Goal: Information Seeking & Learning: Learn about a topic

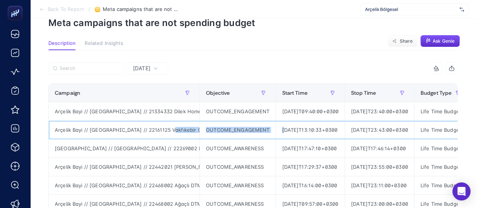
scroll to position [0, 265]
drag, startPoint x: 167, startPoint y: 130, endPoint x: 421, endPoint y: 135, distance: 253.5
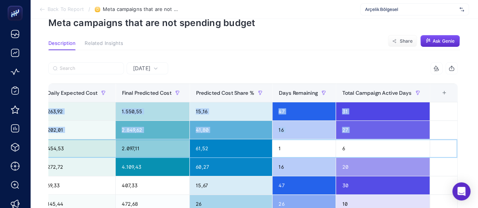
scroll to position [0, 3]
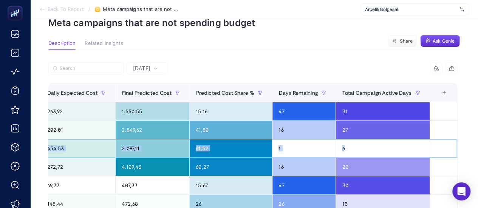
drag, startPoint x: 140, startPoint y: 147, endPoint x: 385, endPoint y: 149, distance: 245.1
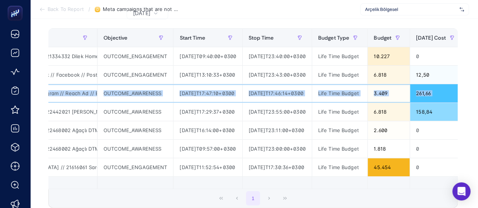
scroll to position [0, 0]
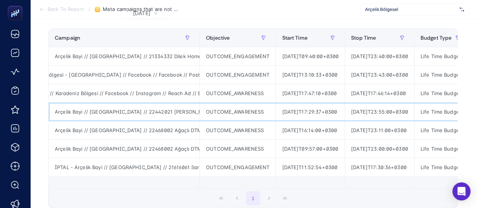
click at [167, 114] on div "Arçelik Bayi // Kampanya // 22442021 Ömer Kamışçıoğlu DTM Arçelik - // Ankara B…" at bounding box center [124, 112] width 151 height 18
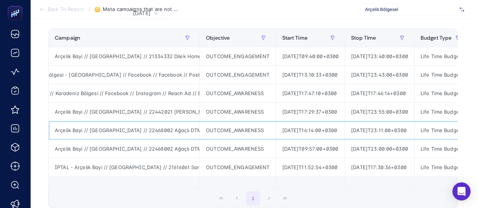
click at [169, 130] on div "Arçelik Bayi // Kampanya // 22468002 Ağaçlı DTM Arçelik - Aksaray ÇYK (Ankara B…" at bounding box center [124, 130] width 151 height 18
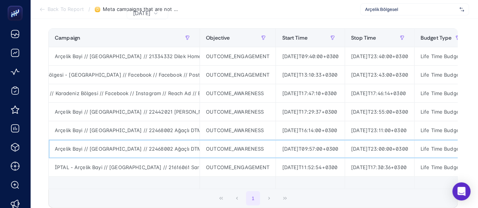
click at [169, 149] on div "Arçelik Bayi // Kampanya // 22468002 Ağaçlı DTM Arçelik - Aksaray ÇYK (Ankara B…" at bounding box center [124, 149] width 151 height 18
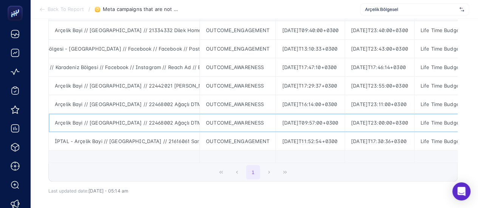
scroll to position [131, 0]
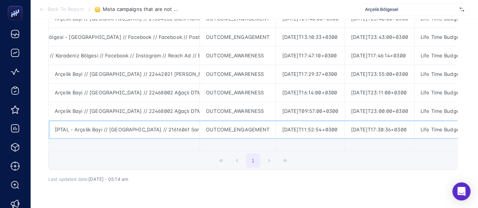
click at [175, 124] on div "İPTAL - Arçelik Bayi // Kampanya // 21616061 Saral Kardeşler Arçelik - Bursa - …" at bounding box center [124, 129] width 151 height 18
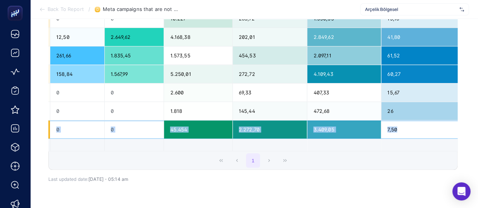
scroll to position [0, 477]
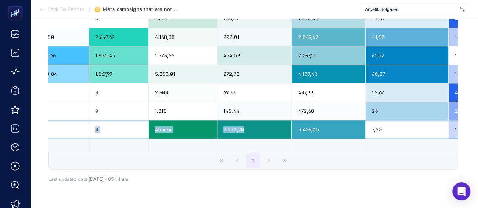
drag, startPoint x: 244, startPoint y: 131, endPoint x: 274, endPoint y: 134, distance: 30.4
click at [274, 134] on tr "İPTAL - Arçelik Bayi // Kampanya // 21616061 Saral Kardeşler Arçelik - Bursa - …" at bounding box center [102, 129] width 1062 height 19
drag, startPoint x: 301, startPoint y: 153, endPoint x: 88, endPoint y: 150, distance: 213.0
click at [76, 154] on div "9 items selected Campaign Objective Start Time Stop Time Budget Type Budget Yes…" at bounding box center [252, 69] width 409 height 201
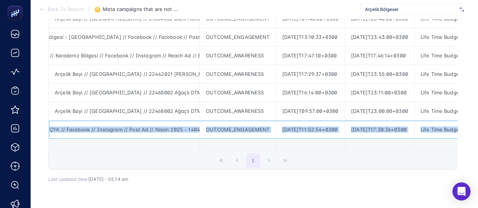
click at [124, 132] on div "İPTAL - Arçelik Bayi // Kampanya // 21616061 Saral Kardeşler Arçelik - Bursa - …" at bounding box center [124, 129] width 151 height 18
click at [150, 129] on div "İPTAL - Arçelik Bayi // Kampanya // 21616061 Saral Kardeşler Arçelik - Bursa - …" at bounding box center [124, 129] width 151 height 18
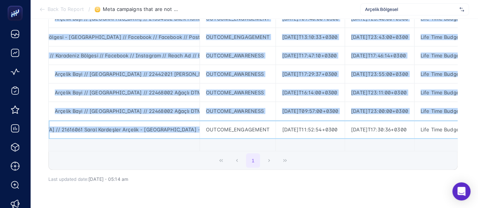
scroll to position [0, 24]
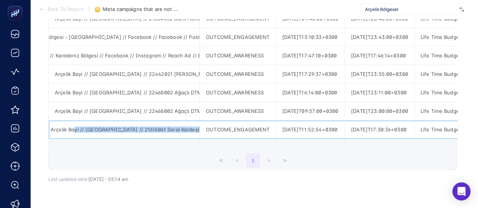
drag, startPoint x: 96, startPoint y: 128, endPoint x: 72, endPoint y: 128, distance: 23.8
click at [72, 128] on div "İPTAL - Arçelik Bayi // Kampanya // 21616061 Saral Kardeşler Arçelik - Bursa - …" at bounding box center [124, 129] width 151 height 18
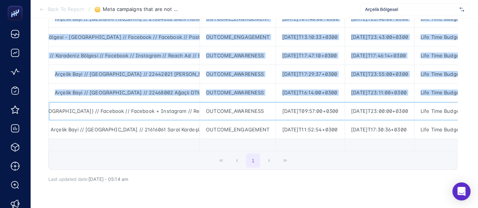
scroll to position [0, 224]
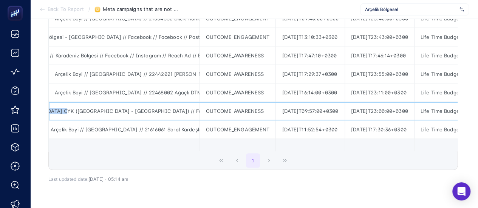
drag, startPoint x: 129, startPoint y: 109, endPoint x: 52, endPoint y: 110, distance: 77.4
click at [51, 110] on div "Arçelik Bayi // Kampanya // 22468002 Ağaçlı DTM Arçelik - Aksaray ÇYK (Ankara B…" at bounding box center [124, 111] width 151 height 18
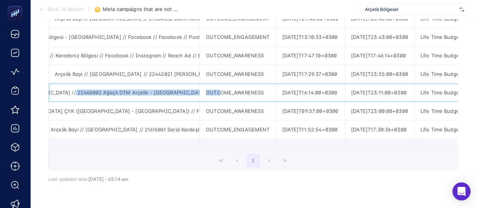
scroll to position [0, 326]
drag, startPoint x: 141, startPoint y: 90, endPoint x: 191, endPoint y: 93, distance: 50.7
click at [195, 93] on div "Arçelik Bayi // Kampanya // 22468002 Ağaçlı DTM Arçelik - Aksaray ÇYK (Ankara B…" at bounding box center [124, 92] width 151 height 18
click at [130, 94] on div "Arçelik Bayi // Kampanya // 22468002 Ağaçlı DTM Arçelik - Aksaray ÇYK (Ankara B…" at bounding box center [124, 92] width 151 height 18
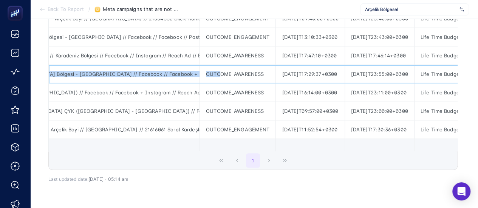
drag, startPoint x: 154, startPoint y: 73, endPoint x: 215, endPoint y: 73, distance: 61.2
click at [136, 76] on div "Arçelik Bayi // Kampanya // 22442021 Ömer Kamışçıoğlu DTM Arçelik - // Ankara B…" at bounding box center [124, 74] width 151 height 18
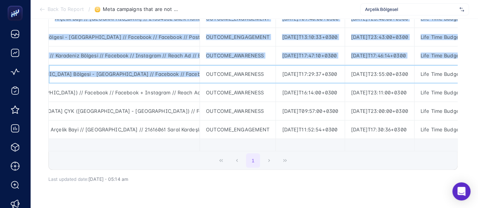
scroll to position [0, 188]
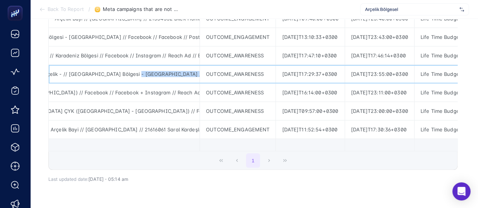
drag, startPoint x: 152, startPoint y: 73, endPoint x: 116, endPoint y: 73, distance: 35.5
click at [116, 73] on div "Arçelik Bayi // Kampanya // 22442021 Ömer Kamışçıoğlu DTM Arçelik - // Ankara B…" at bounding box center [124, 74] width 151 height 18
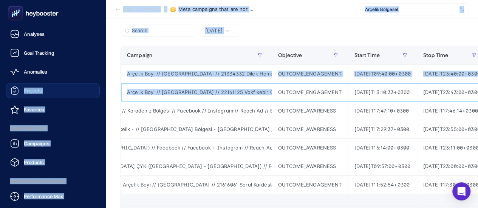
scroll to position [0, 0]
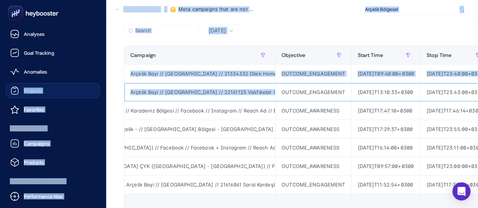
drag, startPoint x: 129, startPoint y: 90, endPoint x: 51, endPoint y: 88, distance: 78.2
click at [18, 90] on div "Analyses Goal Tracking Anomalies Projects Favorites Budget Allocation Campaigns…" at bounding box center [239, 107] width 478 height 367
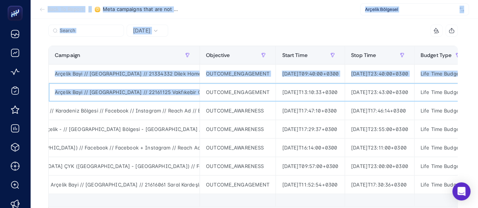
click at [158, 94] on div "Arçelik Bayi // Kampanya // 22161125 Vakfıkebir Güven Elektrikli - ÇYK // Ankar…" at bounding box center [124, 92] width 151 height 18
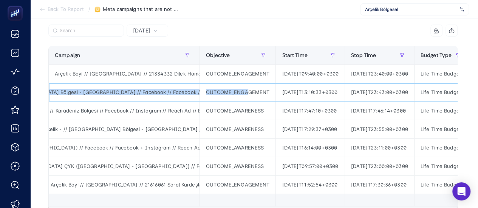
scroll to position [0, 265]
drag, startPoint x: 143, startPoint y: 92, endPoint x: 248, endPoint y: 91, distance: 105.4
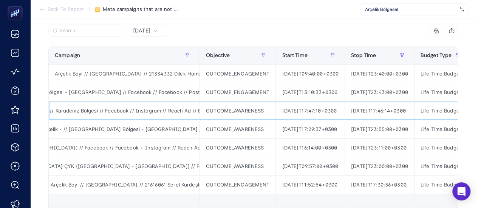
drag, startPoint x: 144, startPoint y: 113, endPoint x: 150, endPoint y: 117, distance: 7.3
click at [144, 113] on div "Arçelik Bayi // Kampanya // 22269002 Bayhanlar Arçelik - ÇYK // Ankara Bölge - …" at bounding box center [124, 111] width 151 height 18
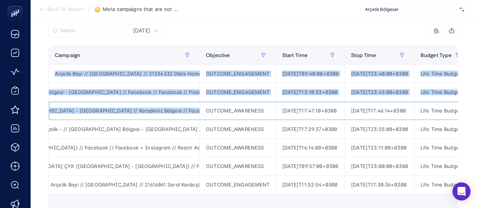
scroll to position [0, 208]
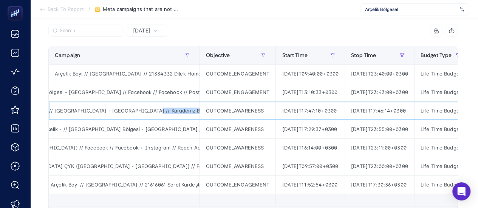
drag, startPoint x: 144, startPoint y: 111, endPoint x: 120, endPoint y: 111, distance: 23.1
click at [120, 111] on div "Arçelik Bayi // Kampanya // 22269002 Bayhanlar Arçelik - ÇYK // Ankara Bölge - …" at bounding box center [124, 111] width 151 height 18
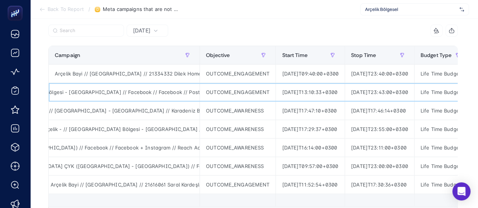
click at [132, 91] on div "Arçelik Bayi // Kampanya // 22161125 Vakfıkebir Güven Elektrikli - ÇYK // Ankar…" at bounding box center [124, 92] width 151 height 18
drag, startPoint x: 140, startPoint y: 91, endPoint x: 201, endPoint y: 92, distance: 61.2
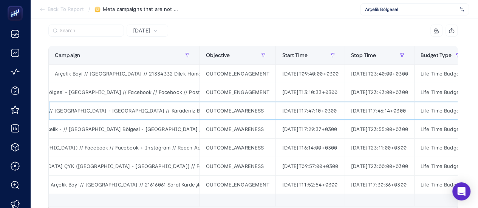
click at [134, 108] on div "Arçelik Bayi // Kampanya // 22269002 Bayhanlar Arçelik - ÇYK // Ankara Bölge - …" at bounding box center [124, 111] width 151 height 18
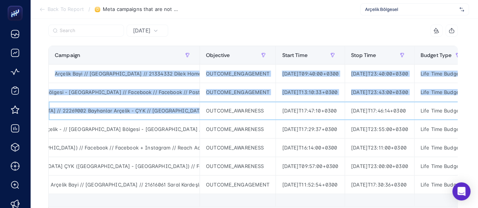
drag, startPoint x: 100, startPoint y: 111, endPoint x: 73, endPoint y: 110, distance: 28.0
click at [60, 111] on div "Arçelik Bayi // Kampanya // 22269002 Bayhanlar Arçelik - ÇYK // Ankara Bölge - …" at bounding box center [124, 111] width 151 height 18
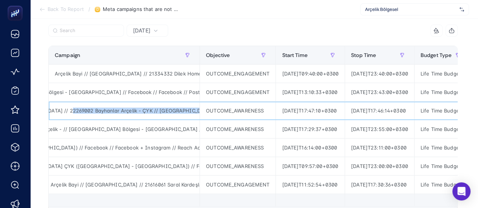
click at [131, 109] on div "Arçelik Bayi // Kampanya // 22269002 Bayhanlar Arçelik - ÇYK // Ankara Bölge - …" at bounding box center [124, 111] width 151 height 18
click at [147, 111] on div "Arçelik Bayi // Kampanya // 22269002 Bayhanlar Arçelik - ÇYK // Ankara Bölge - …" at bounding box center [124, 111] width 151 height 18
drag, startPoint x: 169, startPoint y: 111, endPoint x: 188, endPoint y: 112, distance: 19.3
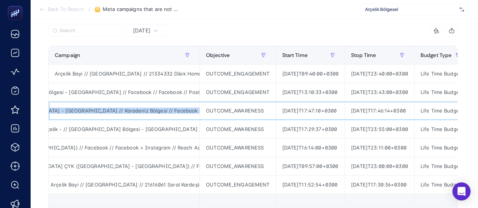
click at [156, 113] on div "Arçelik Bayi // Kampanya // 22269002 Bayhanlar Arçelik - ÇYK // Ankara Bölge - …" at bounding box center [124, 111] width 151 height 18
drag, startPoint x: 165, startPoint y: 110, endPoint x: 217, endPoint y: 111, distance: 52.1
click at [153, 111] on div "Arçelik Bayi // Kampanya // 22269002 Bayhanlar Arçelik - ÇYK // Ankara Bölge - …" at bounding box center [124, 111] width 151 height 18
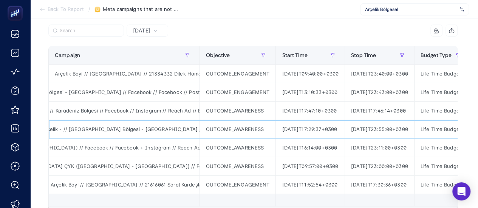
click at [158, 130] on div "Arçelik Bayi // Kampanya // 22442021 Ömer Kamışçıoğlu DTM Arçelik - // Ankara B…" at bounding box center [124, 129] width 151 height 18
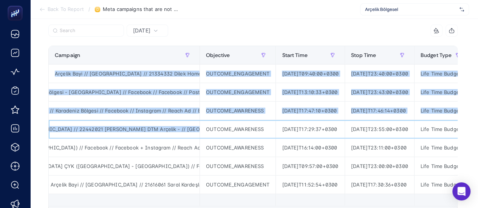
drag, startPoint x: 109, startPoint y: 128, endPoint x: 41, endPoint y: 125, distance: 68.0
click at [41, 125] on article "Add to favorites false Notify me Create project Meta campaigns that are not spe…" at bounding box center [254, 117] width 448 height 348
click at [125, 128] on div "Arçelik Bayi // Kampanya // 22442021 Ömer Kamışçıoğlu DTM Arçelik - // Ankara B…" at bounding box center [124, 129] width 151 height 18
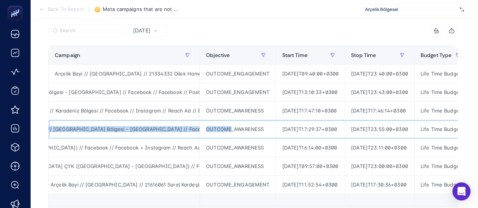
scroll to position [0, 322]
drag, startPoint x: 145, startPoint y: 130, endPoint x: 175, endPoint y: 133, distance: 30.0
click at [173, 133] on div "Arçelik Bayi // Kampanya // 22442021 Ömer Kamışçıoğlu DTM Arçelik - // Ankara B…" at bounding box center [124, 129] width 151 height 18
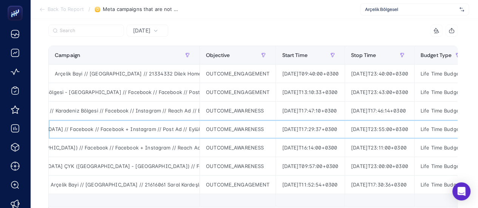
click at [181, 127] on div "Arçelik Bayi // Kampanya // 22442021 Ömer Kamışçıoğlu DTM Arçelik - // Ankara B…" at bounding box center [124, 129] width 151 height 18
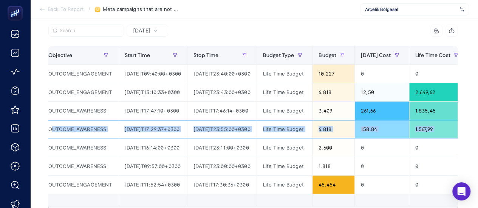
scroll to position [0, 434]
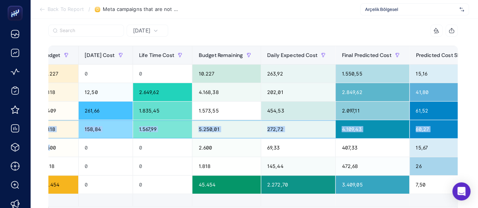
drag, startPoint x: 211, startPoint y: 127, endPoint x: 70, endPoint y: 139, distance: 141.4
click at [70, 139] on tbody "Arçelik Bayi // Kampanya // 21334332 Dilek Home Arçelik - ID // İstanbul & Trak…" at bounding box center [146, 130] width 1062 height 130
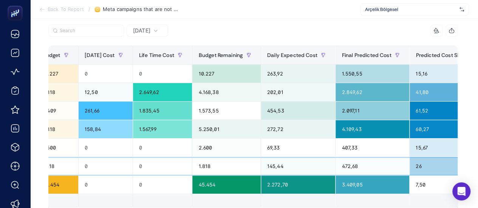
click at [192, 157] on td "0" at bounding box center [163, 166] width 60 height 19
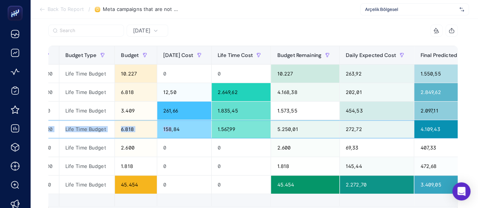
scroll to position [0, 244]
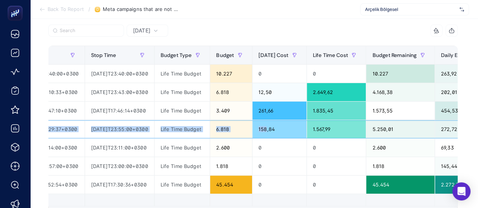
drag, startPoint x: 113, startPoint y: 127, endPoint x: 92, endPoint y: 127, distance: 20.4
click at [45, 125] on div "Yesterday 9 items selected Campaign Objective Start Time Stop Time Budget Type …" at bounding box center [252, 151] width 421 height 252
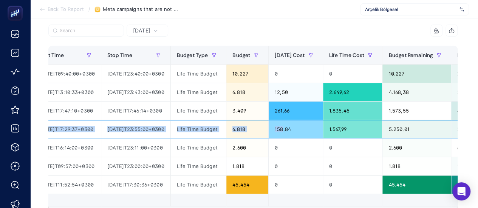
click at [156, 125] on div "2025-09-30T23:55:00+0300" at bounding box center [135, 129] width 69 height 18
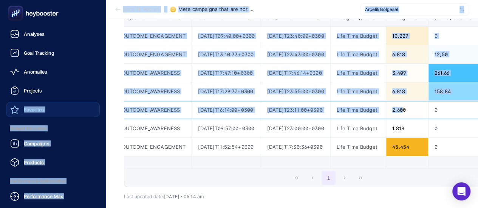
scroll to position [0, 0]
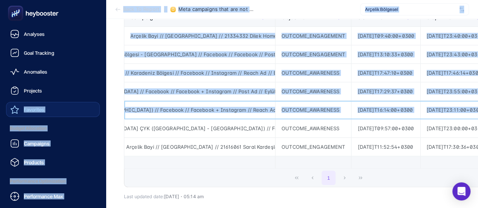
drag, startPoint x: 210, startPoint y: 108, endPoint x: 11, endPoint y: 109, distance: 198.7
click at [11, 109] on div "Analyses Goal Tracking Anomalies Projects Favorites Budget Allocation Campaigns…" at bounding box center [239, 70] width 478 height 367
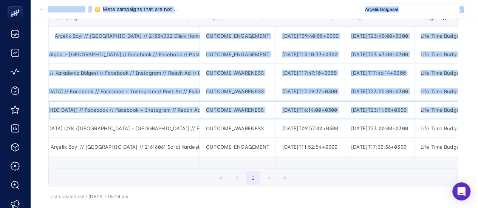
click at [234, 109] on div "OUTCOME_AWARENESS" at bounding box center [238, 110] width 76 height 18
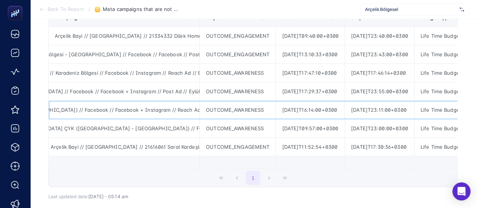
click at [154, 117] on div "Arçelik Bayi // Kampanya // 22468002 Ağaçlı DTM Arçelik - Aksaray ÇYK (Ankara B…" at bounding box center [124, 110] width 151 height 18
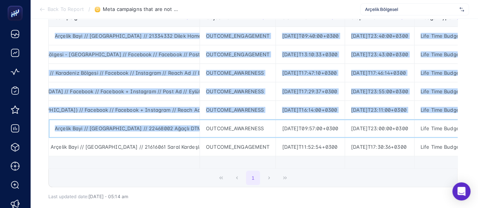
drag, startPoint x: 174, startPoint y: 126, endPoint x: 34, endPoint y: 125, distance: 140.5
click at [34, 125] on article "Add to favorites false Notify me Create project Meta campaigns that are not spe…" at bounding box center [254, 80] width 448 height 348
click at [142, 124] on div "Arçelik Bayi // Kampanya // 22468002 Ağaçlı DTM Arçelik - Aksaray ÇYK (Ankara B…" at bounding box center [124, 128] width 151 height 18
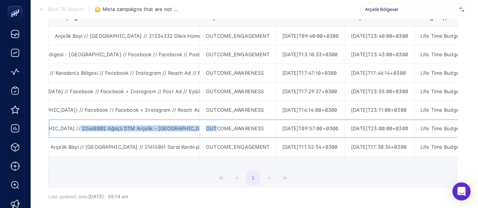
scroll to position [0, 328]
drag, startPoint x: 144, startPoint y: 129, endPoint x: 178, endPoint y: 130, distance: 33.6
click at [170, 130] on div "Arçelik Bayi // Kampanya // 22468002 Ağaçlı DTM Arçelik - Aksaray ÇYK (Ankara B…" at bounding box center [124, 128] width 151 height 18
drag, startPoint x: 154, startPoint y: 128, endPoint x: 203, endPoint y: 127, distance: 49.1
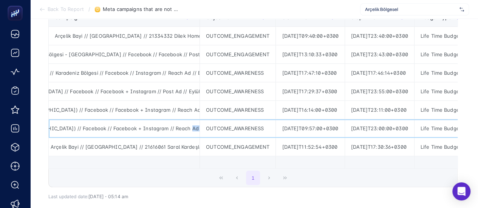
click at [226, 127] on div "OUTCOME_AWARENESS" at bounding box center [238, 128] width 76 height 18
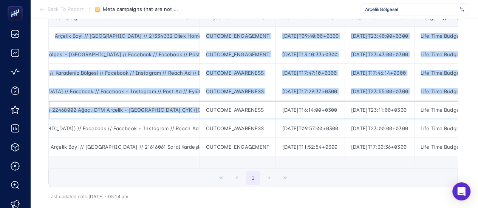
drag, startPoint x: 154, startPoint y: 110, endPoint x: 40, endPoint y: 109, distance: 113.7
click at [40, 109] on article "Add to favorites false Notify me Create project Meta campaigns that are not spe…" at bounding box center [254, 80] width 448 height 348
click at [115, 110] on div "Arçelik Bayi // Kampanya // 22468002 Ağaçlı DTM Arçelik - Aksaray ÇYK (Ankara B…" at bounding box center [124, 110] width 151 height 18
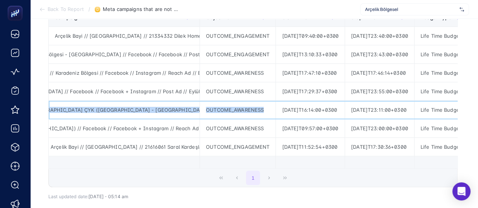
scroll to position [0, 326]
drag, startPoint x: 130, startPoint y: 107, endPoint x: 264, endPoint y: 107, distance: 134.5
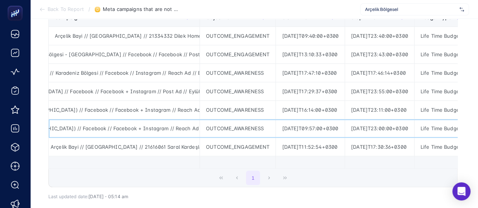
click at [154, 122] on div "Arçelik Bayi // Kampanya // 22468002 Ağaçlı DTM Arçelik - Aksaray ÇYK (Ankara B…" at bounding box center [124, 128] width 151 height 18
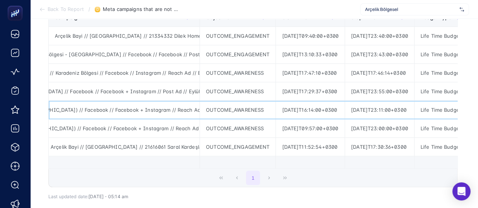
click at [150, 114] on div "Arçelik Bayi // Kampanya // 22468002 Ağaçlı DTM Arçelik - Aksaray ÇYK (Ankara B…" at bounding box center [124, 110] width 151 height 18
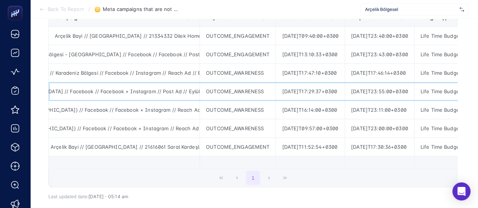
click at [141, 92] on div "Arçelik Bayi // Kampanya // 22442021 Ömer Kamışçıoğlu DTM Arçelik - // Ankara B…" at bounding box center [124, 91] width 151 height 18
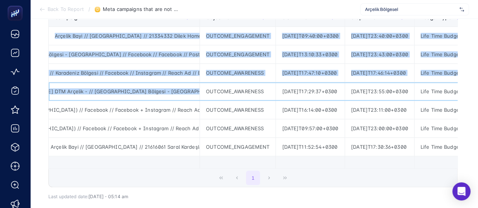
scroll to position [0, 71]
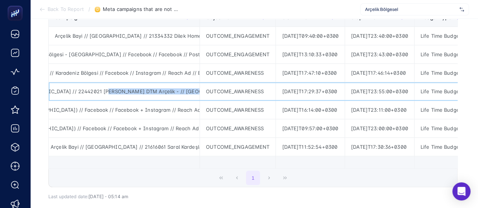
drag, startPoint x: 153, startPoint y: 94, endPoint x: 107, endPoint y: 91, distance: 45.8
click at [107, 91] on div "Arçelik Bayi // Kampanya // 22442021 Ömer Kamışçıoğlu DTM Arçelik - // Ankara B…" at bounding box center [124, 91] width 151 height 18
click at [110, 96] on div "Arçelik Bayi // Kampanya // 22442021 Ömer Kamışçıoğlu DTM Arçelik - // Ankara B…" at bounding box center [124, 91] width 151 height 18
click at [122, 90] on div "Arçelik Bayi // Kampanya // 22442021 Ömer Kamışçıoğlu DTM Arçelik - // Ankara B…" at bounding box center [124, 91] width 151 height 18
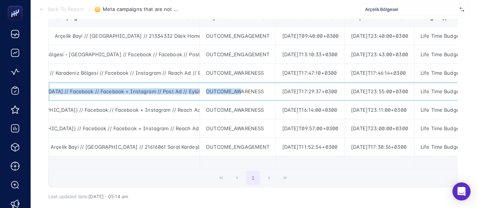
drag, startPoint x: 130, startPoint y: 90, endPoint x: 239, endPoint y: 91, distance: 109.2
click at [170, 97] on div "Arçelik Bayi // Kampanya // 22442021 Ömer Kamışçıoğlu DTM Arçelik - // Ankara B…" at bounding box center [124, 91] width 151 height 18
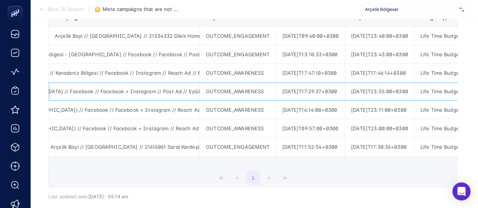
click at [145, 91] on div "Arçelik Bayi // Kampanya // 22442021 Ömer Kamışçıoğlu DTM Arçelik - // Ankara B…" at bounding box center [124, 91] width 151 height 18
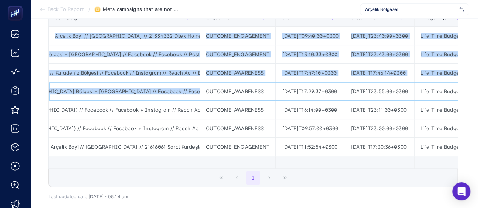
scroll to position [0, 0]
drag, startPoint x: 117, startPoint y: 90, endPoint x: 36, endPoint y: 94, distance: 80.9
click at [31, 95] on article "Add to favorites false Notify me Create project Meta campaigns that are not spe…" at bounding box center [254, 80] width 448 height 348
click at [125, 94] on div "Arçelik Bayi // Kampanya // 22442021 Ömer Kamışçıoğlu DTM Arçelik - // Ankara B…" at bounding box center [124, 91] width 151 height 18
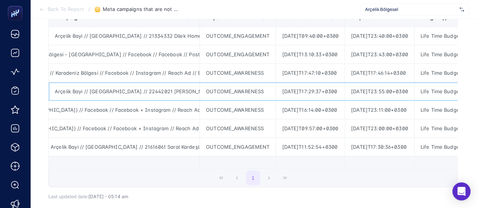
click at [145, 92] on div "Arçelik Bayi // Kampanya // 22442021 Ömer Kamışçıoğlu DTM Arçelik - // Ankara B…" at bounding box center [124, 91] width 151 height 18
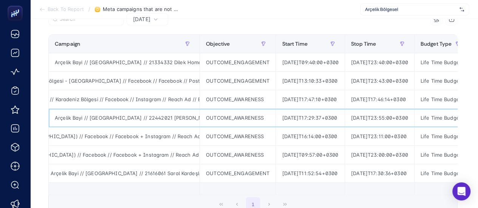
scroll to position [76, 0]
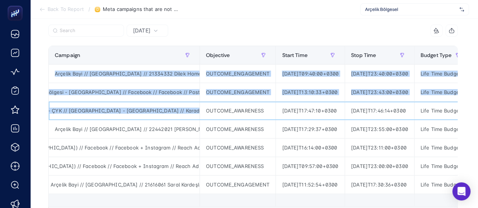
drag, startPoint x: 164, startPoint y: 110, endPoint x: 49, endPoint y: 108, distance: 114.8
click at [48, 107] on div "Yesterday 9 items selected Campaign Objective Start Time Stop Time Budget Type …" at bounding box center [252, 151] width 421 height 252
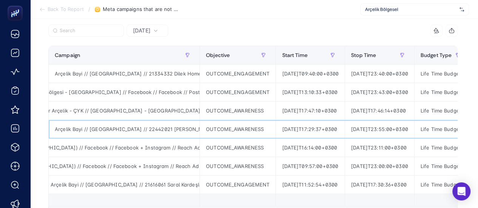
click at [159, 129] on div "Arçelik Bayi // Kampanya // 22442021 Ömer Kamışçıoğlu DTM Arçelik - // Ankara B…" at bounding box center [124, 129] width 151 height 18
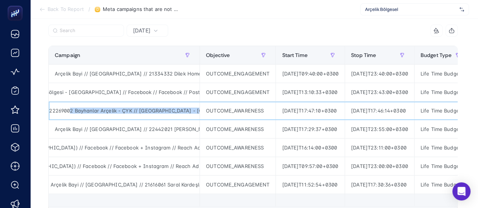
drag, startPoint x: 135, startPoint y: 112, endPoint x: 48, endPoint y: 110, distance: 86.5
click at [49, 110] on div "Arçelik Bayi // Kampanya // 22269002 Bayhanlar Arçelik - ÇYK // Ankara Bölge - …" at bounding box center [124, 111] width 151 height 18
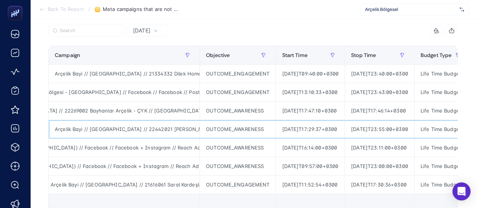
click at [115, 120] on div "Arçelik Bayi // Kampanya // 22442021 Ömer Kamışçıoğlu DTM Arçelik - // Ankara B…" at bounding box center [124, 129] width 151 height 18
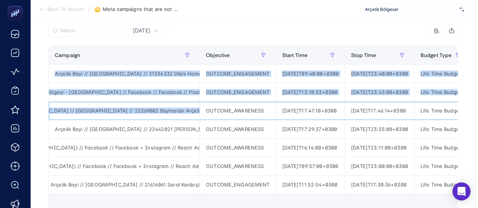
drag, startPoint x: 116, startPoint y: 113, endPoint x: 47, endPoint y: 112, distance: 68.7
click at [47, 112] on div "Yesterday 9 items selected Campaign Objective Start Time Stop Time Budget Type …" at bounding box center [252, 151] width 421 height 252
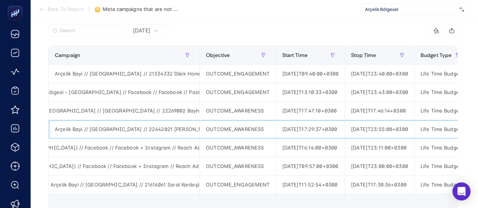
click at [117, 127] on div "Arçelik Bayi // Kampanya // 22442021 Ömer Kamışçıoğlu DTM Arçelik - // Ankara B…" at bounding box center [124, 129] width 151 height 18
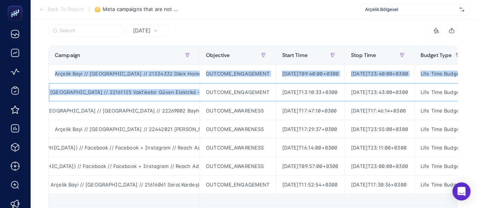
scroll to position [0, 0]
drag, startPoint x: 135, startPoint y: 93, endPoint x: 32, endPoint y: 95, distance: 103.5
click at [32, 95] on article "Add to favorites false Notify me Create project Meta campaigns that are not spe…" at bounding box center [254, 117] width 448 height 348
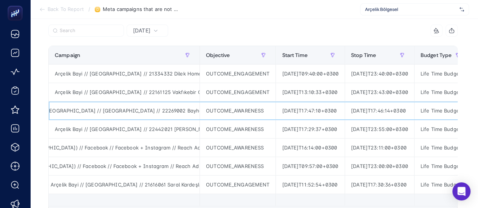
click at [115, 106] on div "Arçelik Bayi // Kampanya // 22269002 Bayhanlar Arçelik - ÇYK // Ankara Bölge - …" at bounding box center [124, 111] width 151 height 18
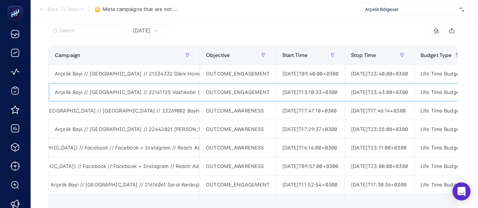
click at [115, 94] on div "Arçelik Bayi // Kampanya // 22161125 Vakfıkebir Güven Elektrikli - ÇYK // Ankar…" at bounding box center [124, 92] width 151 height 18
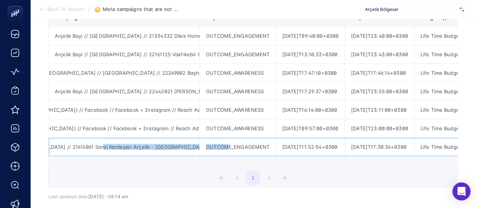
scroll to position [0, 259]
drag, startPoint x: 169, startPoint y: 146, endPoint x: 246, endPoint y: 144, distance: 76.7
click at [157, 149] on div "İPTAL - Arçelik Bayi // Kampanya // 21616061 Saral Kardeşler Arçelik - Bursa - …" at bounding box center [124, 147] width 151 height 18
click at [145, 148] on div "İPTAL - Arçelik Bayi // Kampanya // 21616061 Saral Kardeşler Arçelik - Bursa - …" at bounding box center [124, 147] width 151 height 18
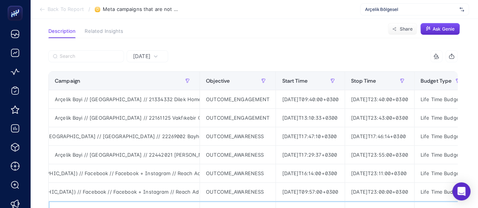
scroll to position [0, 0]
